Goal: Download file/media

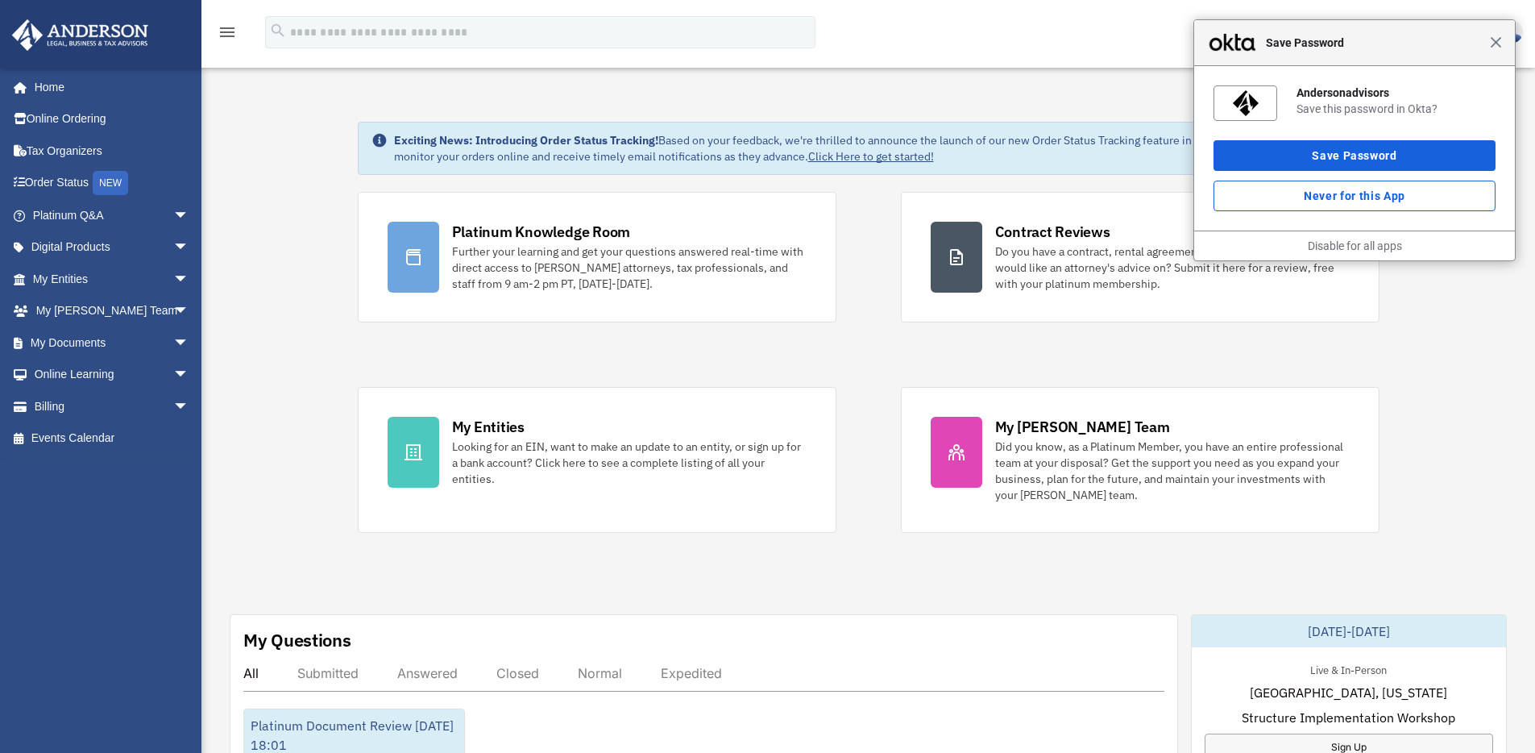
click at [1492, 42] on span "Close" at bounding box center [1496, 42] width 12 height 12
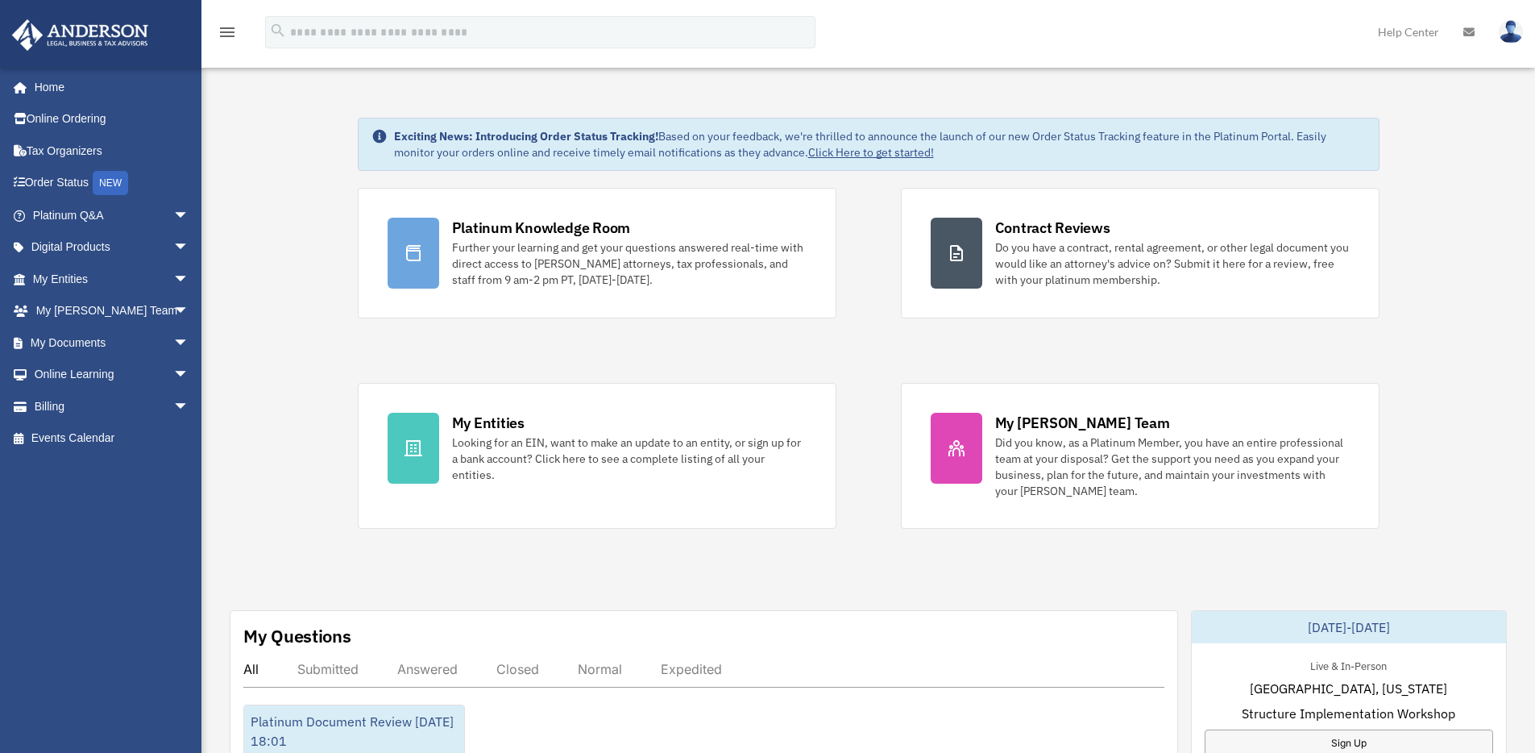
scroll to position [13, 0]
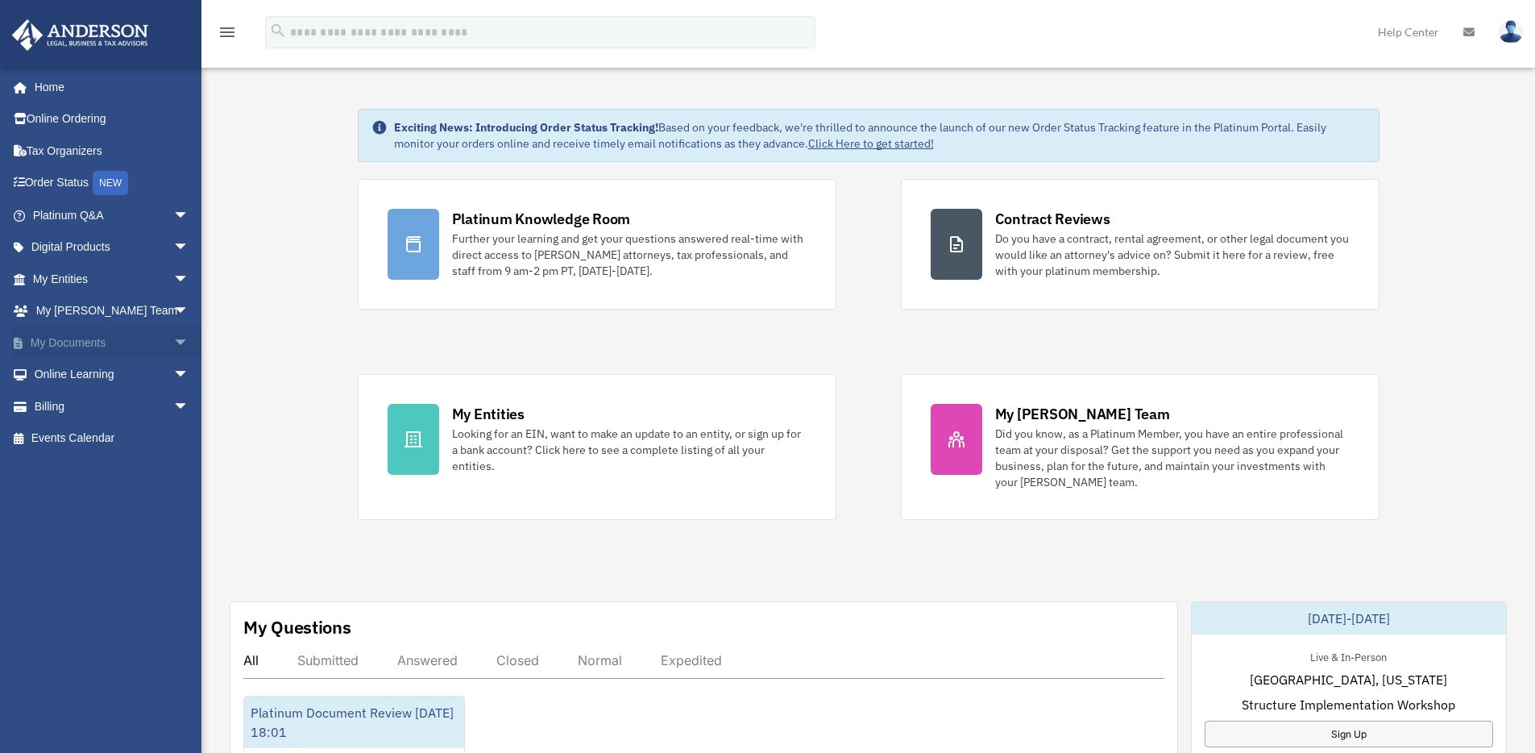
click at [152, 342] on link "My Documents arrow_drop_down" at bounding box center [112, 342] width 202 height 32
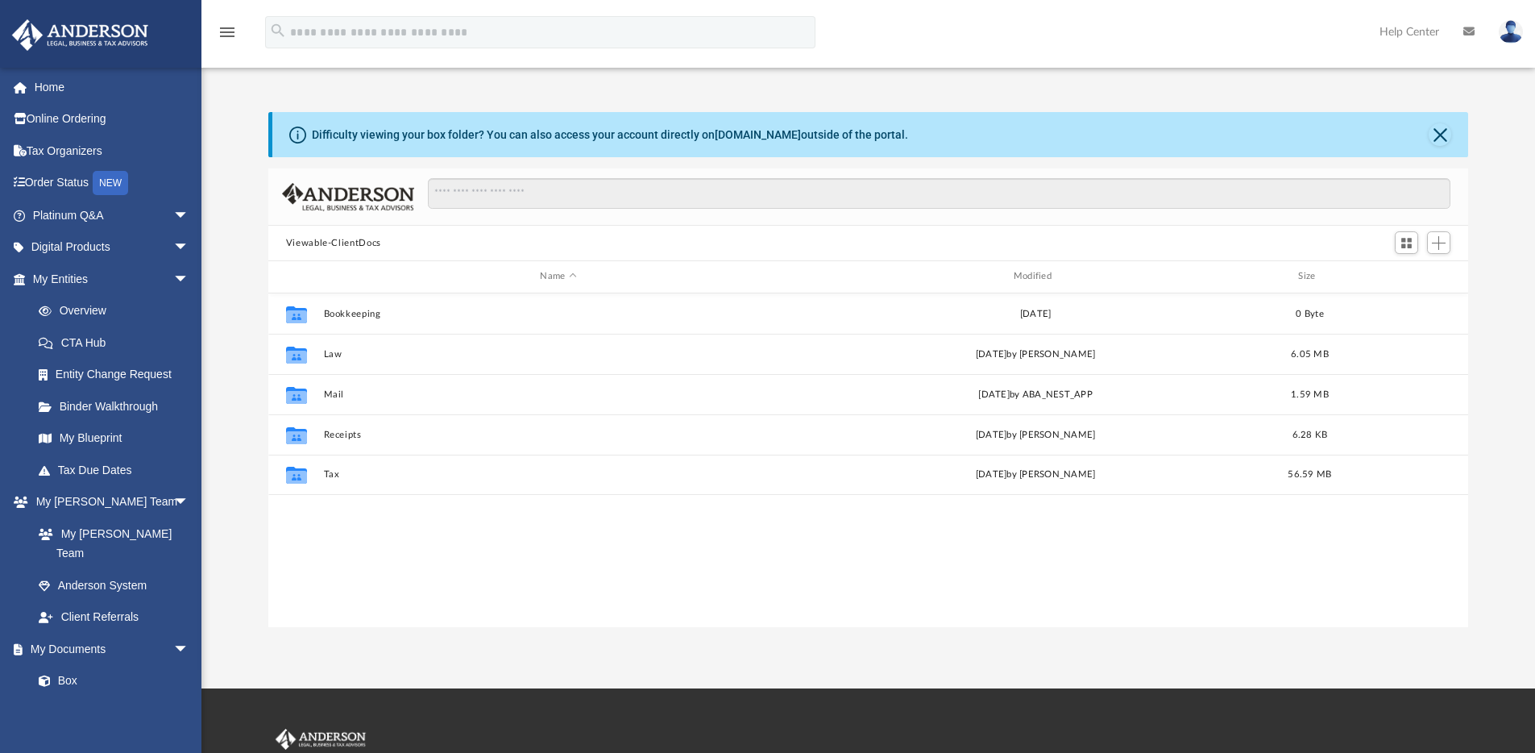
scroll to position [355, 1188]
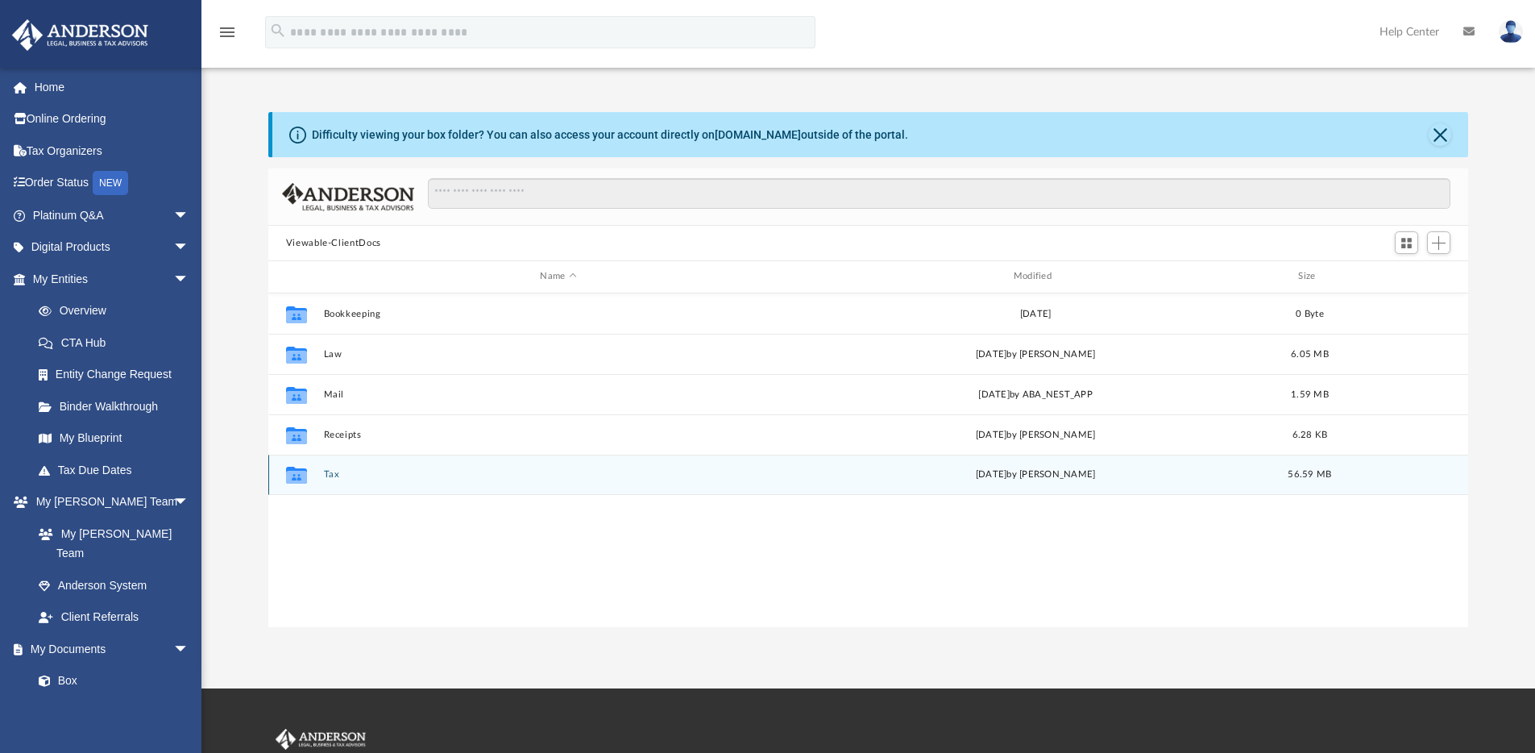
click at [334, 476] on button "Tax" at bounding box center [558, 474] width 470 height 10
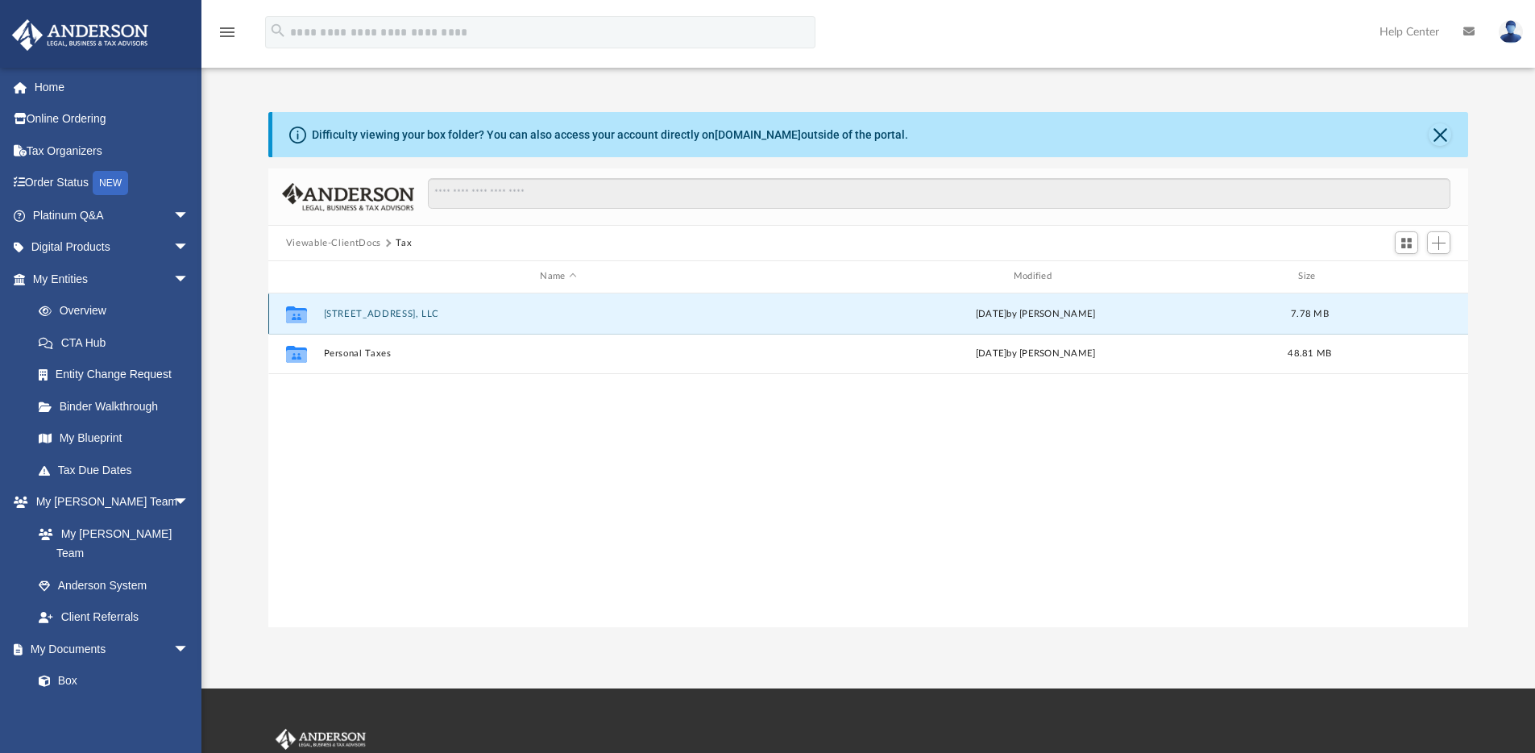
click at [387, 316] on button "2836 Eliot Street, LLC" at bounding box center [558, 314] width 470 height 10
click at [362, 310] on button "2024" at bounding box center [558, 313] width 470 height 10
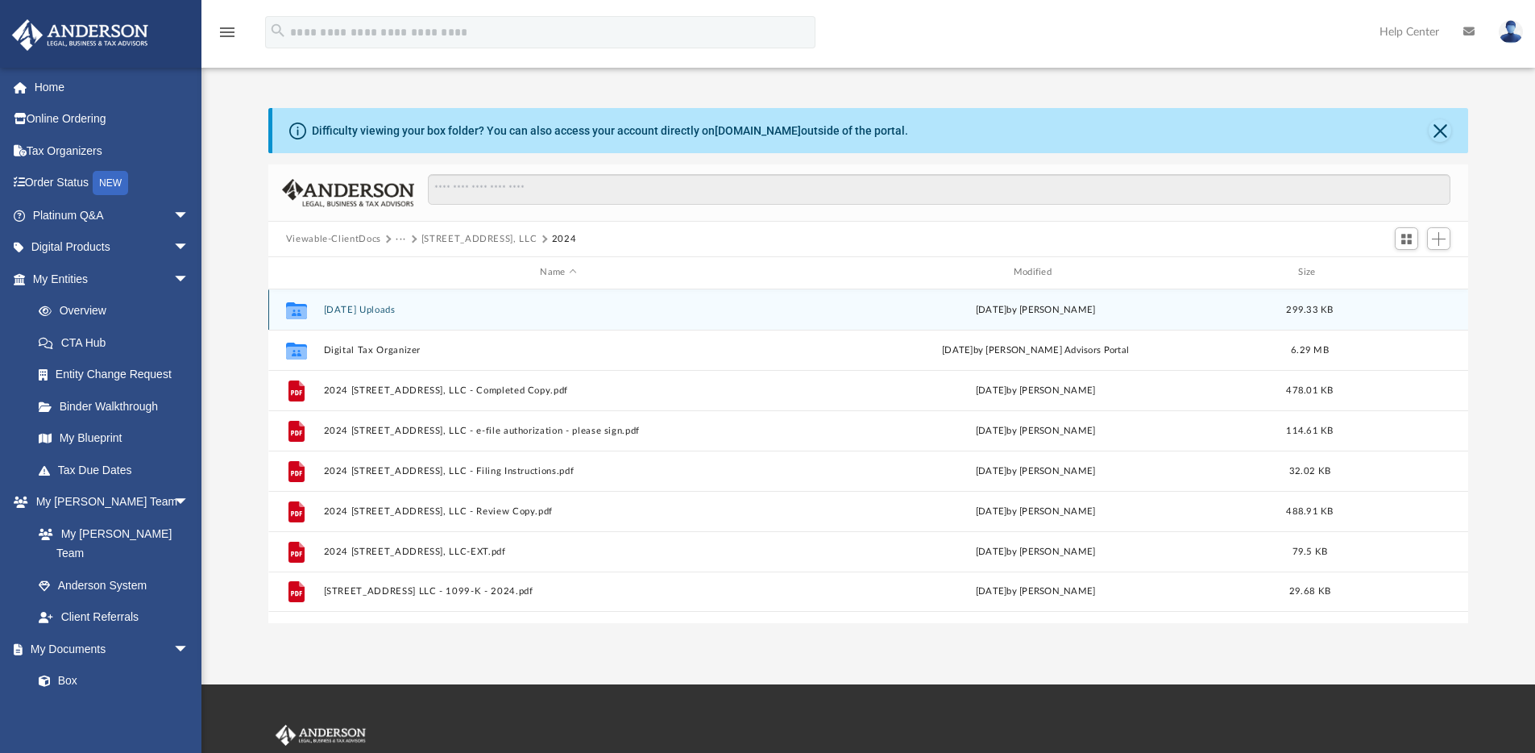
scroll to position [6, 0]
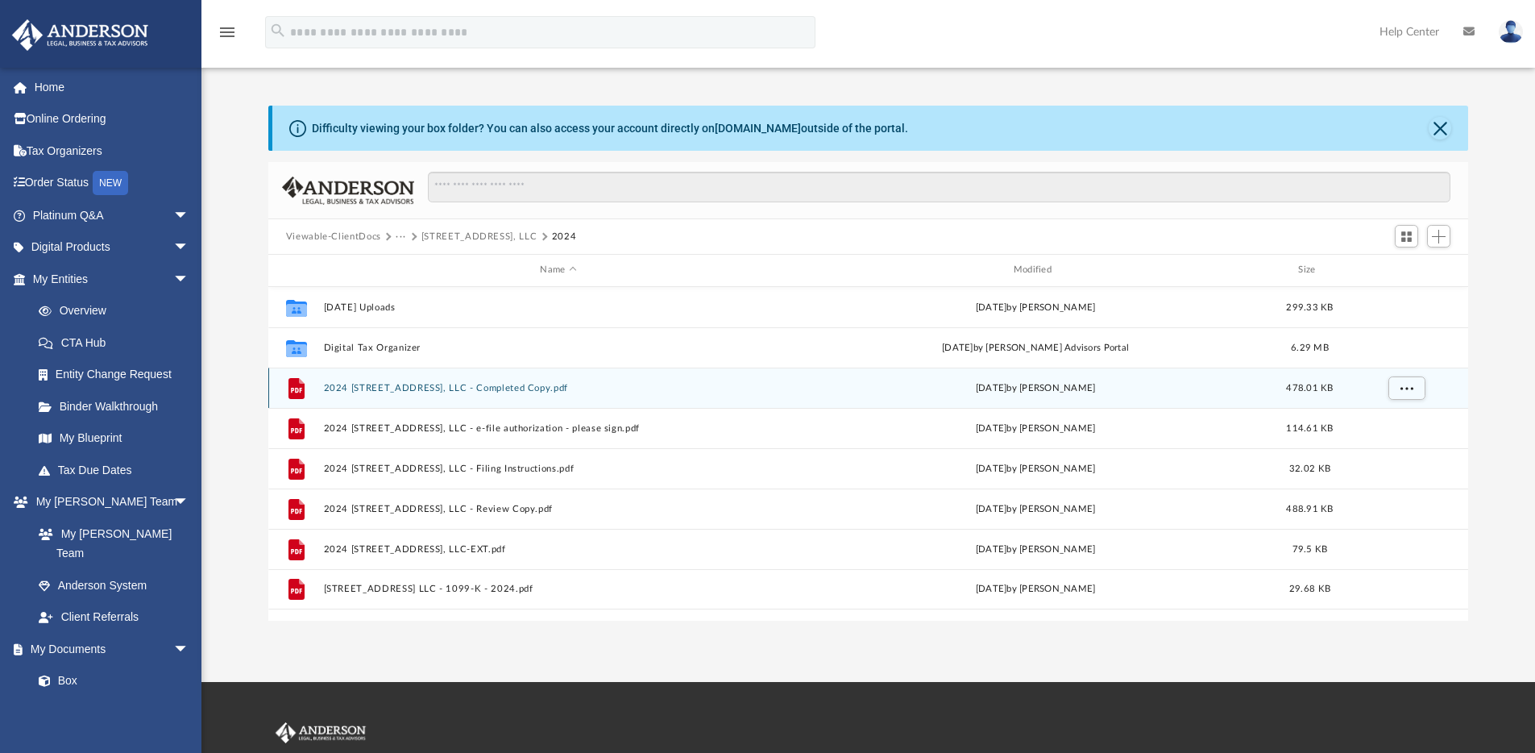
click at [442, 388] on button "2024 1065 2836 Eliot Street, LLC - Completed Copy.pdf" at bounding box center [558, 388] width 470 height 10
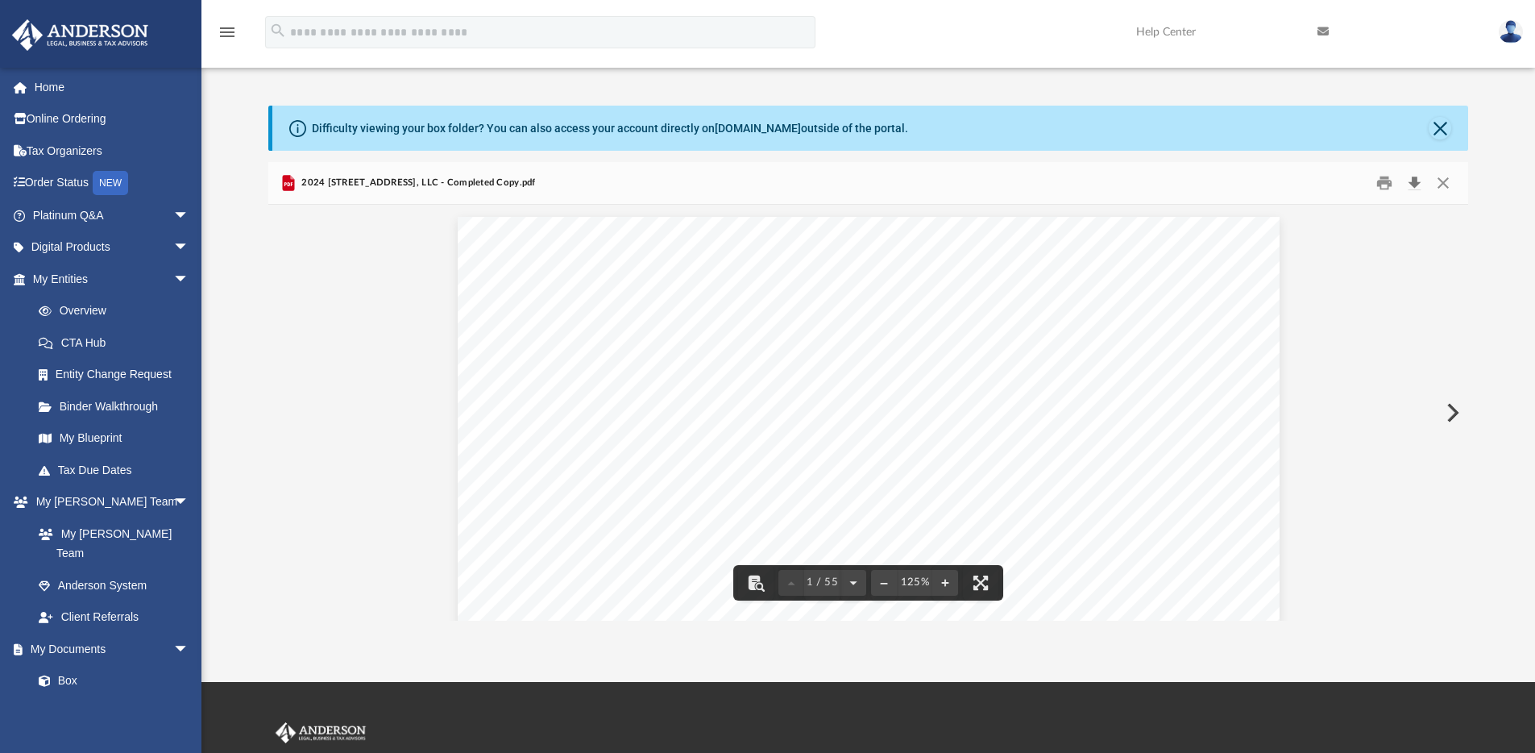
click at [1419, 177] on button "Download" at bounding box center [1414, 183] width 29 height 25
